Goal: Go to known website: Access a specific website the user already knows

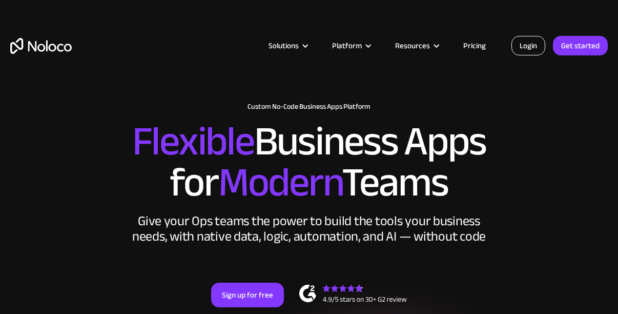
click at [534, 47] on link "Login" at bounding box center [529, 45] width 34 height 19
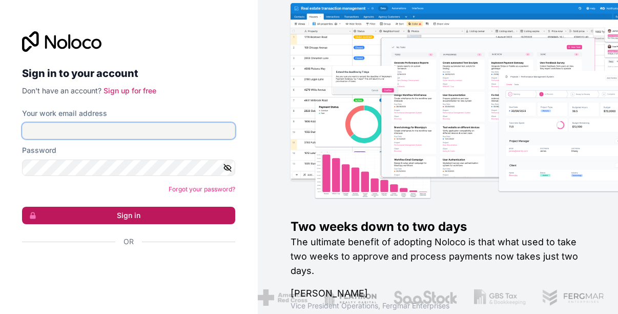
type input "[EMAIL_ADDRESS][DOMAIN_NAME]"
click at [134, 214] on button "Sign in" at bounding box center [128, 215] width 213 height 17
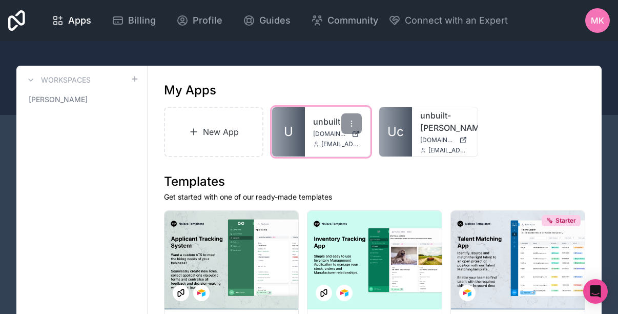
click at [294, 130] on link "U" at bounding box center [288, 131] width 33 height 49
